Goal: Information Seeking & Learning: Learn about a topic

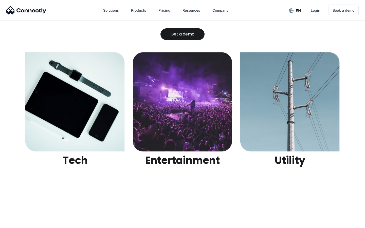
scroll to position [1601, 0]
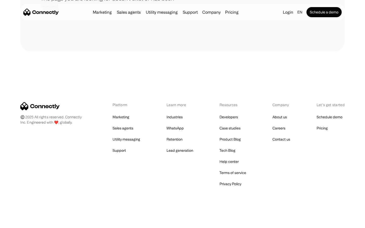
scroll to position [93, 0]
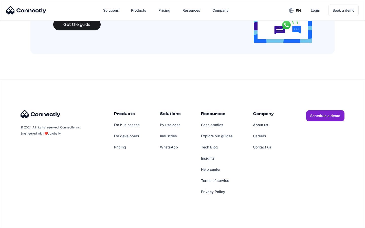
scroll to position [552, 0]
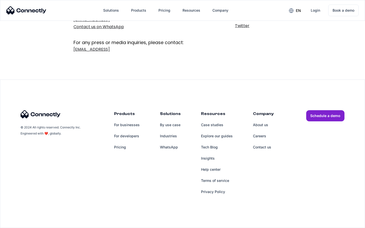
scroll to position [83, 0]
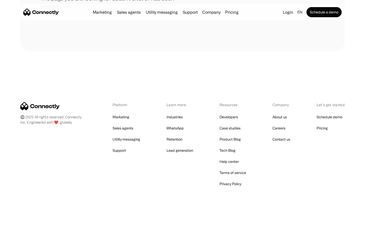
scroll to position [93, 0]
